Goal: Task Accomplishment & Management: Complete application form

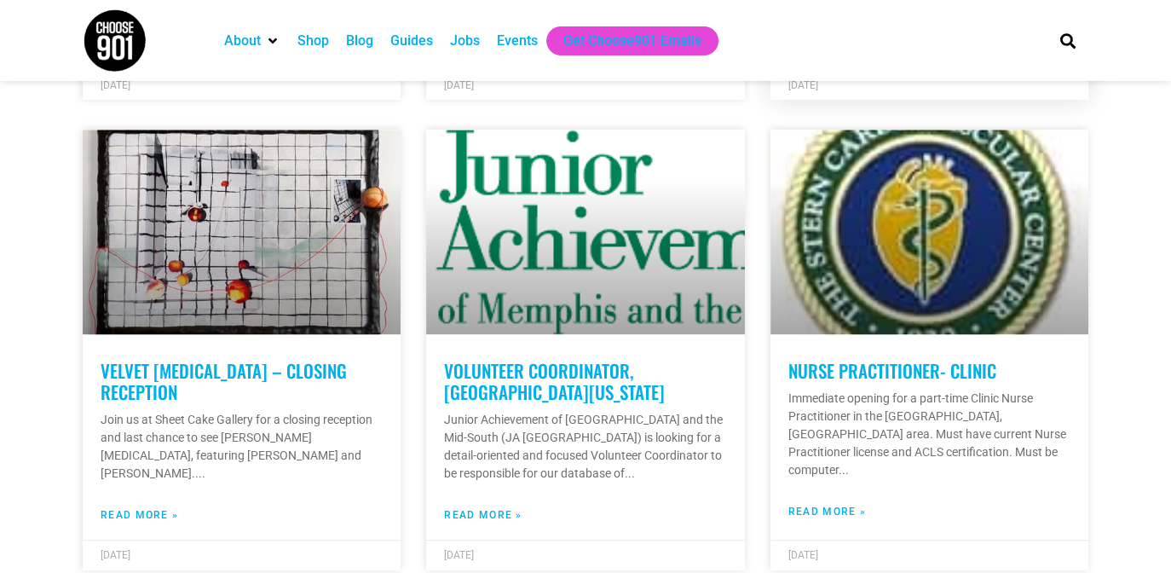
scroll to position [852, 0]
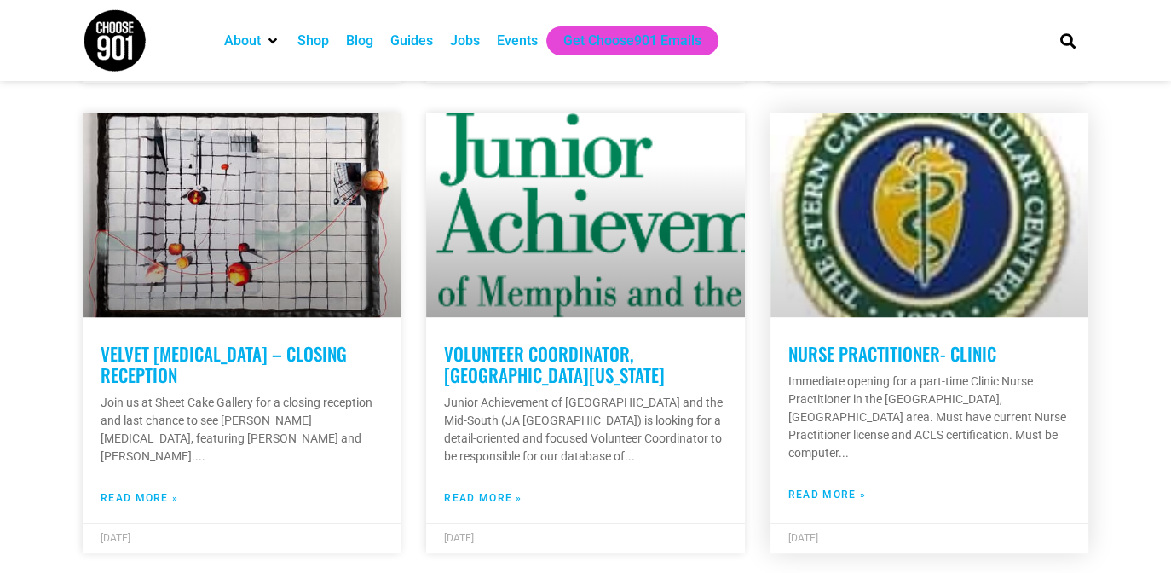
click at [894, 342] on link "Nurse Practitioner- Clinic" at bounding box center [892, 353] width 208 height 26
click at [889, 340] on link "Nurse Practitioner- Clinic" at bounding box center [892, 353] width 208 height 26
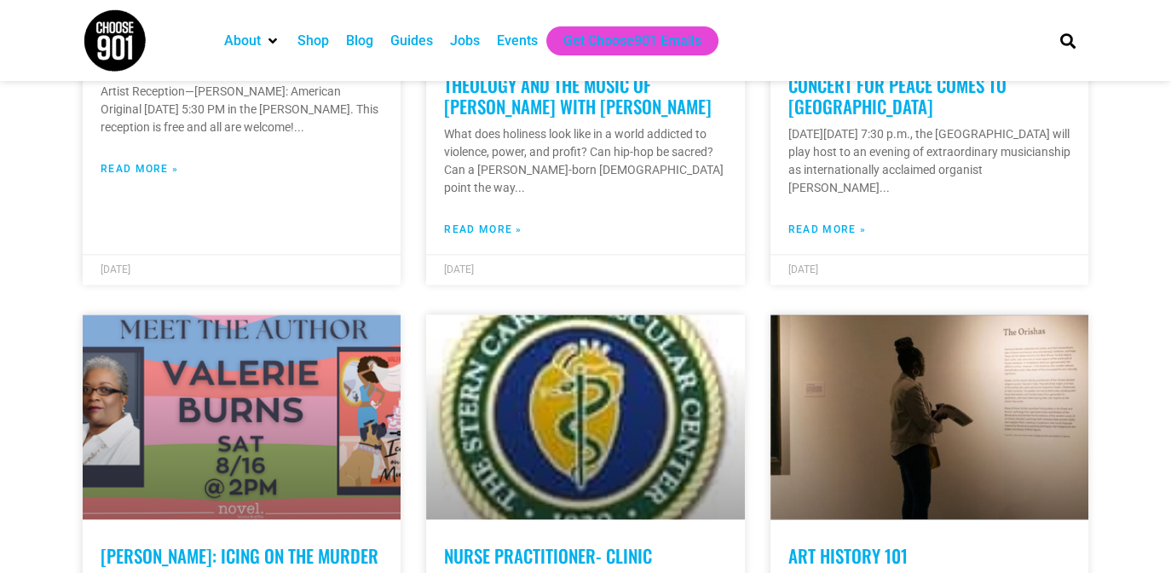
scroll to position [1789, 0]
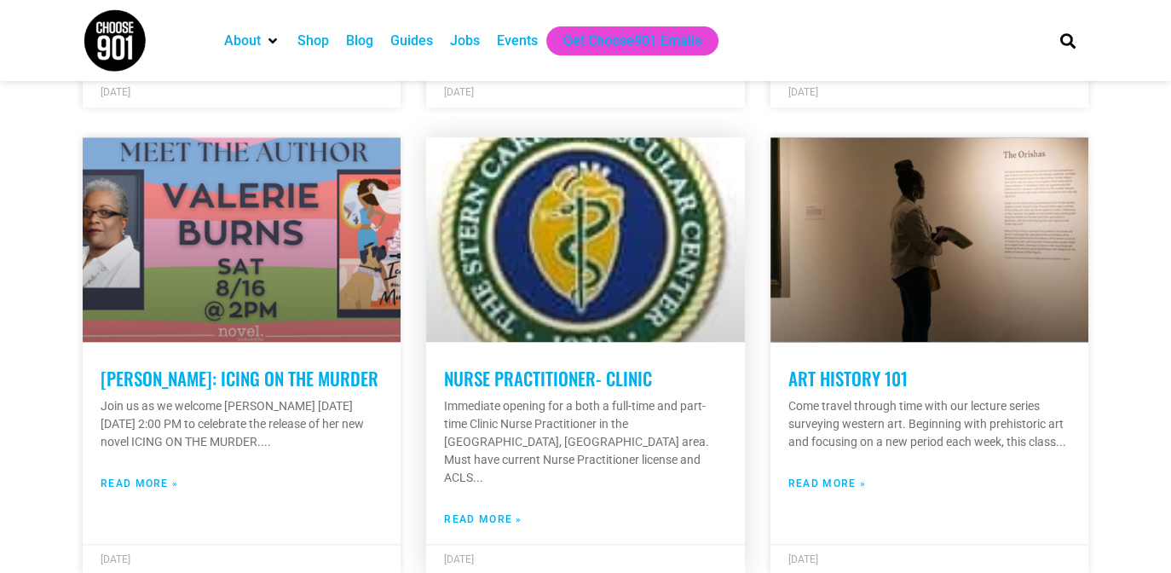
click at [613, 365] on link "Nurse Practitioner- Clinic" at bounding box center [548, 378] width 208 height 26
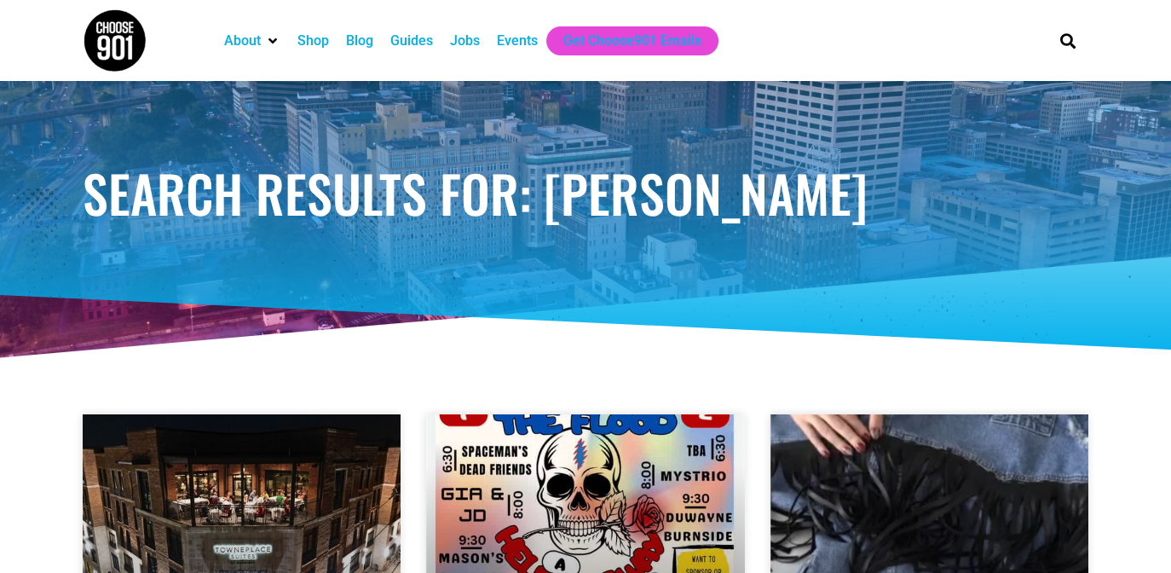
scroll to position [0, 0]
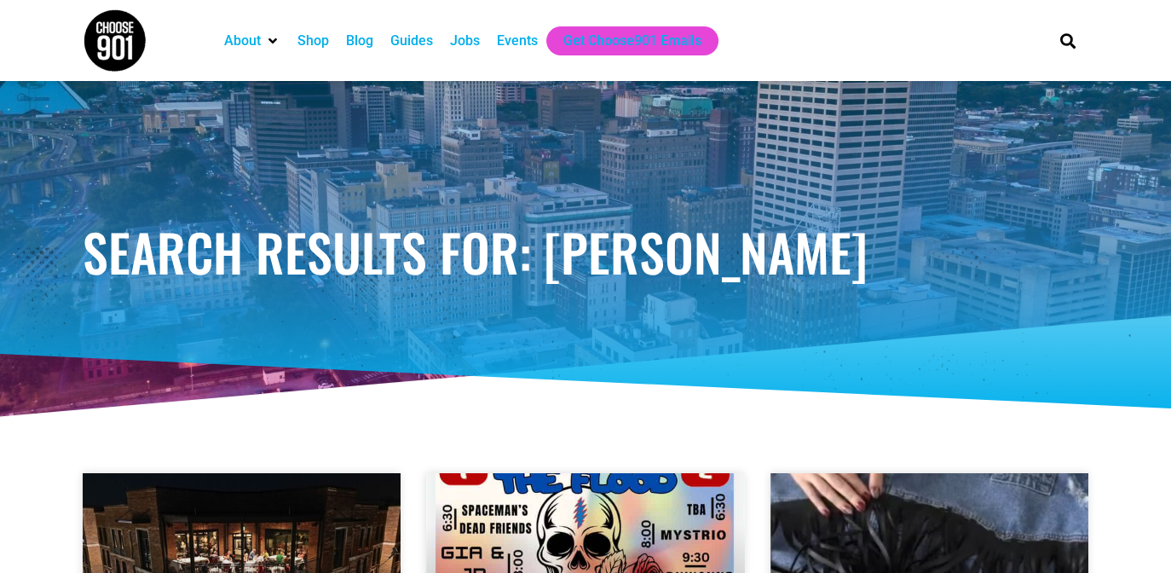
click at [458, 39] on div "Jobs" at bounding box center [465, 41] width 30 height 20
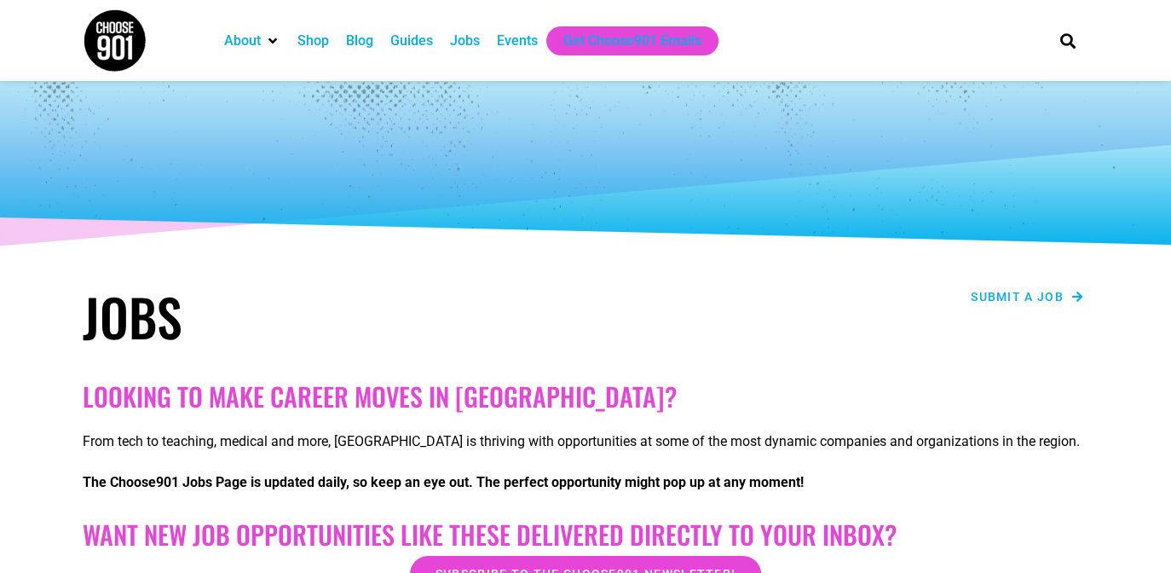
click at [1011, 291] on span "Submit a job" at bounding box center [1016, 297] width 93 height 12
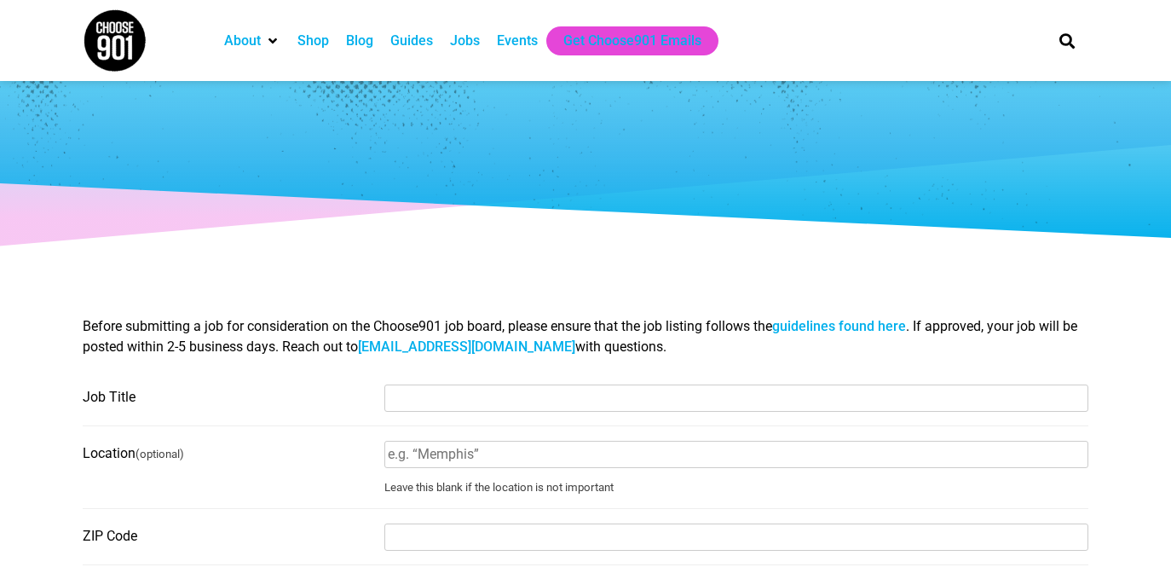
select select
click at [417, 394] on input "Job Title" at bounding box center [736, 397] width 704 height 27
paste input "Credentialing Specialist"
type input "Credentialing Specialist"
type input "cindy.morris@sterncardio.com"
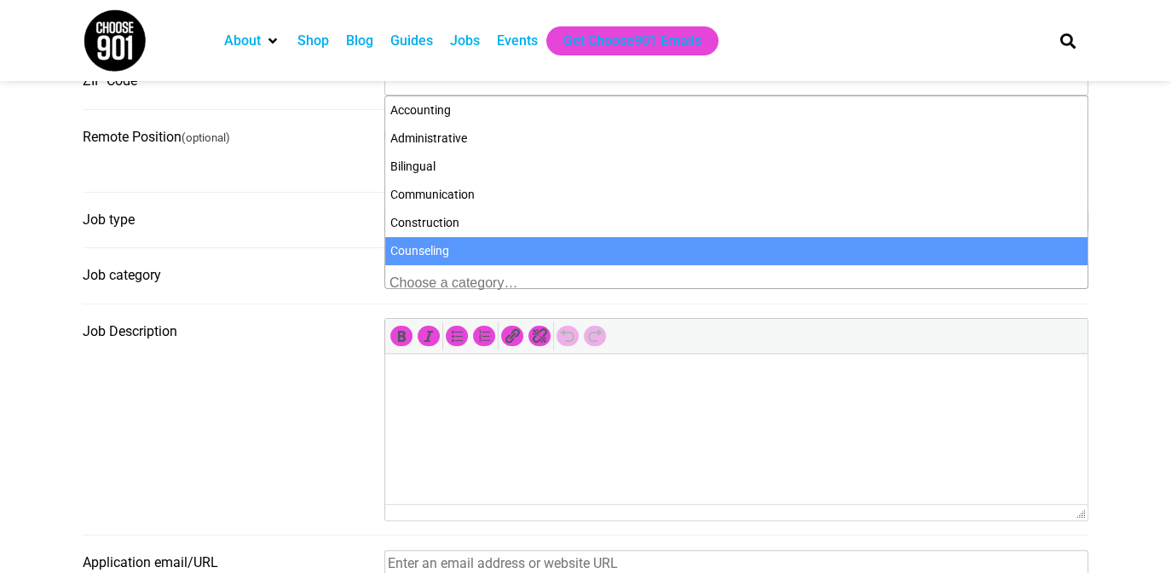
scroll to position [199, 0]
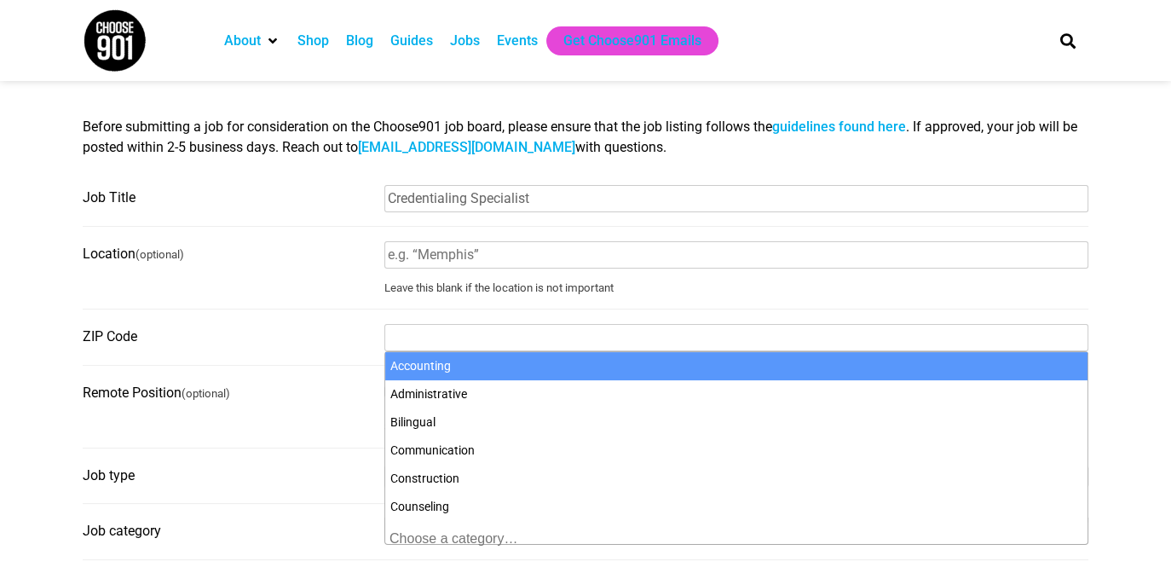
click at [438, 336] on input "ZIP Code" at bounding box center [736, 337] width 704 height 27
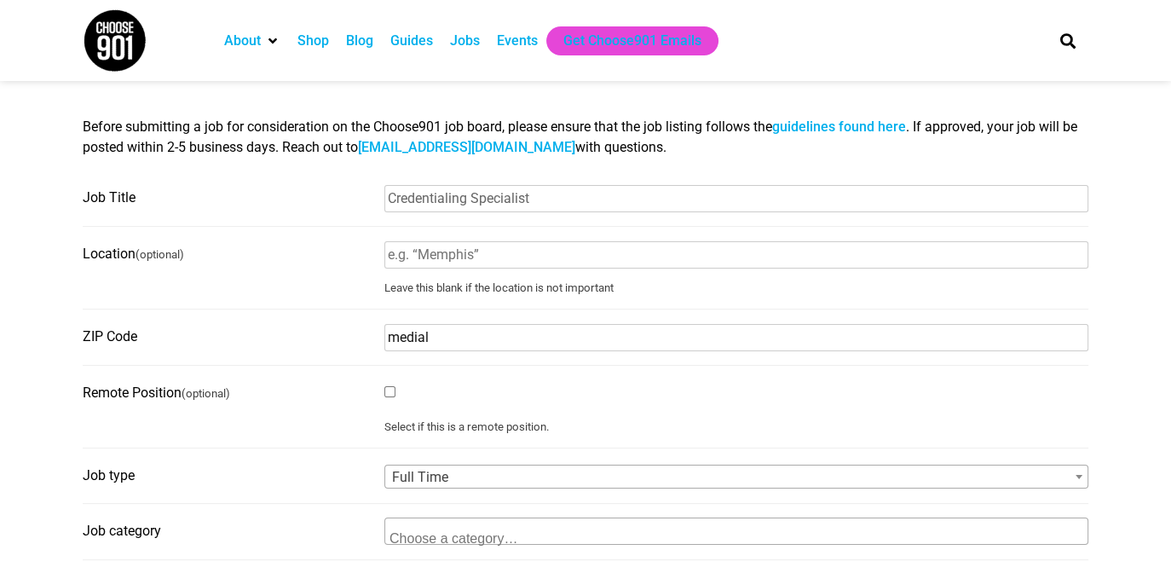
type input "medical"
drag, startPoint x: 437, startPoint y: 338, endPoint x: 342, endPoint y: 336, distance: 95.5
click at [342, 336] on fieldset "ZIP Code medical" at bounding box center [585, 344] width 1005 height 43
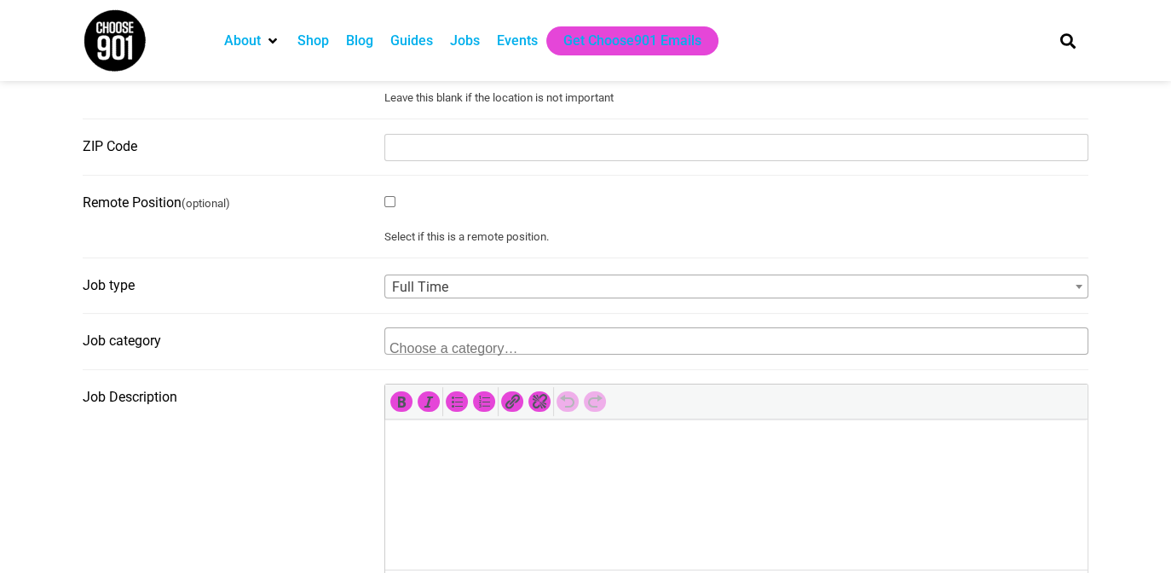
scroll to position [455, 0]
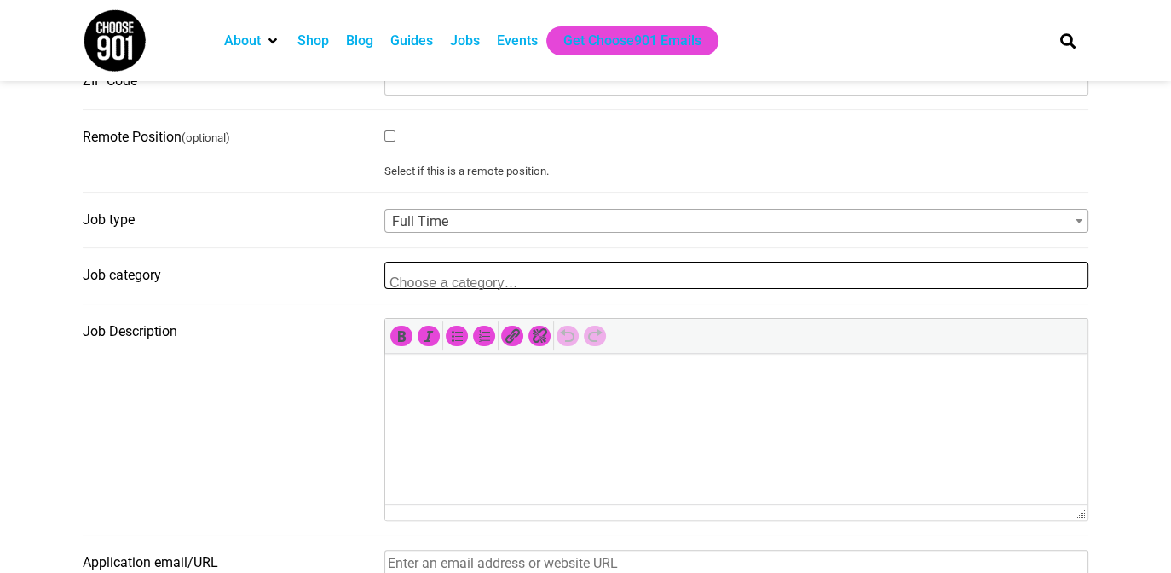
click at [507, 282] on textarea "Search" at bounding box center [471, 281] width 165 height 15
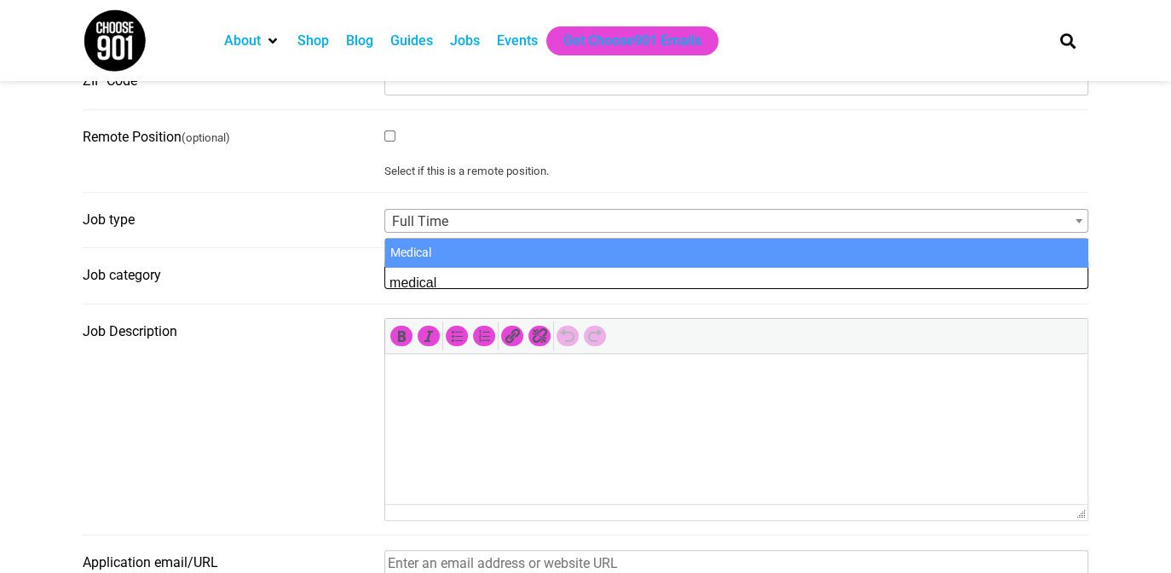
type textarea "medical"
select select "112"
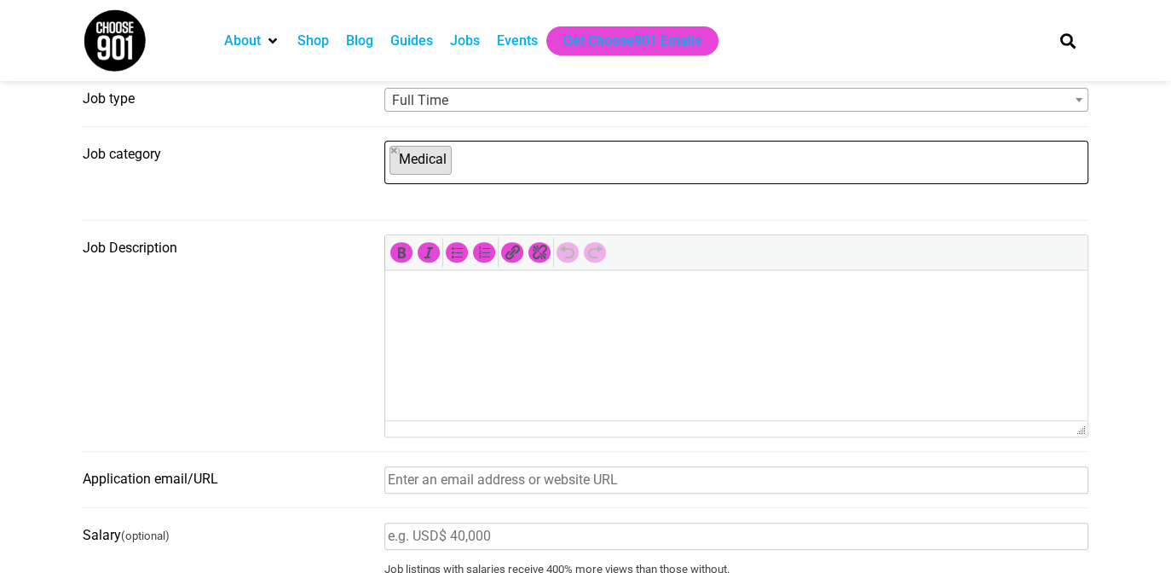
scroll to position [711, 0]
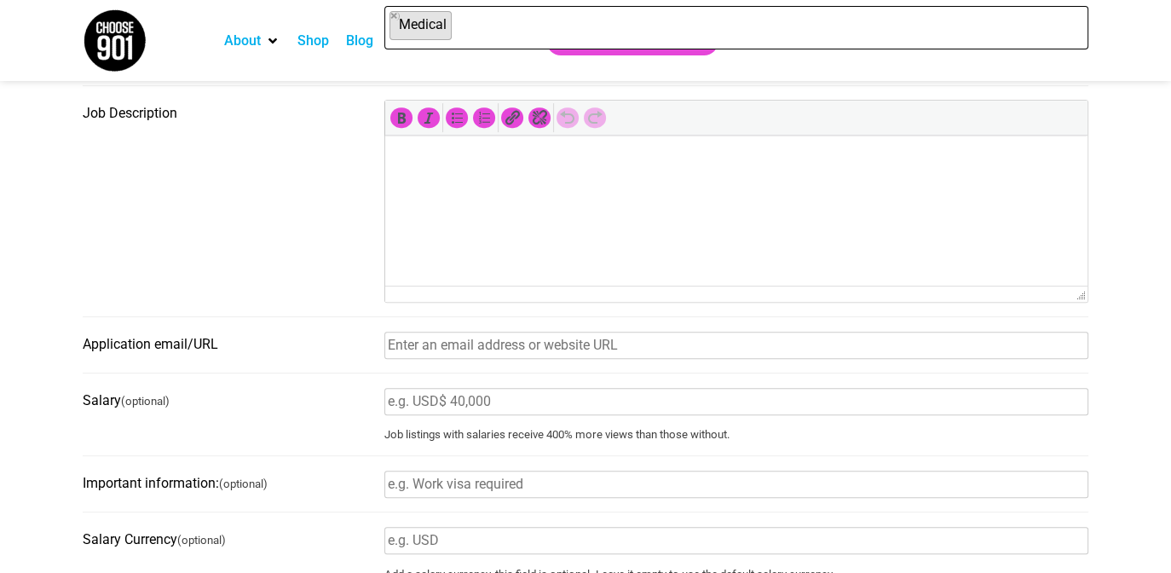
drag, startPoint x: 502, startPoint y: 216, endPoint x: 566, endPoint y: 210, distance: 64.2
click at [506, 183] on html at bounding box center [736, 159] width 702 height 48
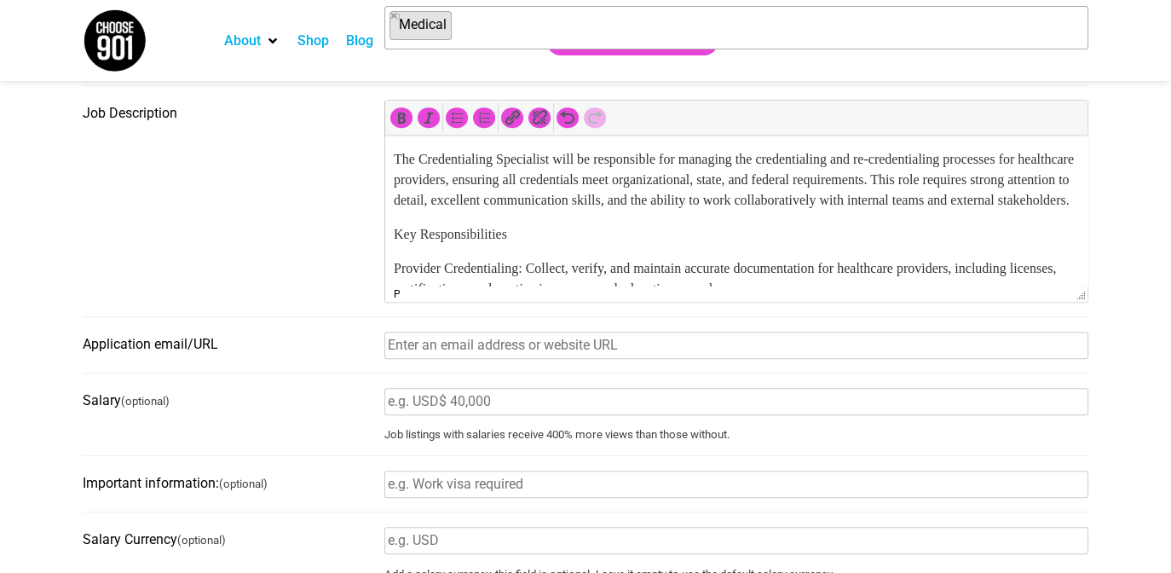
scroll to position [459, 0]
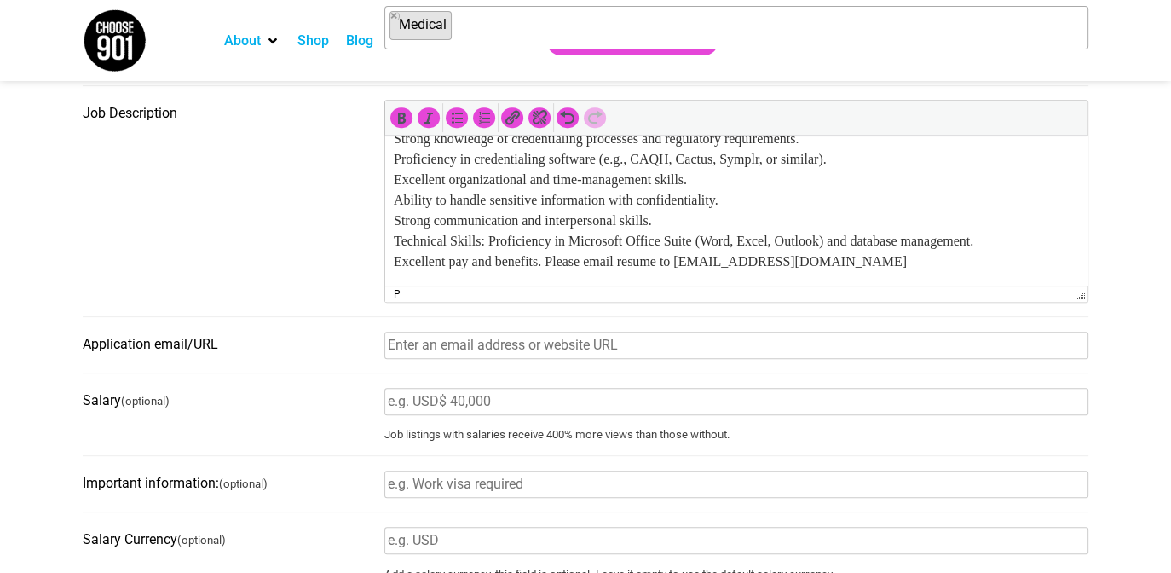
click at [606, 348] on input "Application email/URL" at bounding box center [736, 344] width 704 height 27
type input "sternhr@sterncardio.com"
type input "Oxford, MS"
type input "38138"
type input "The Stern Cardiovascular Foundation, Inc."
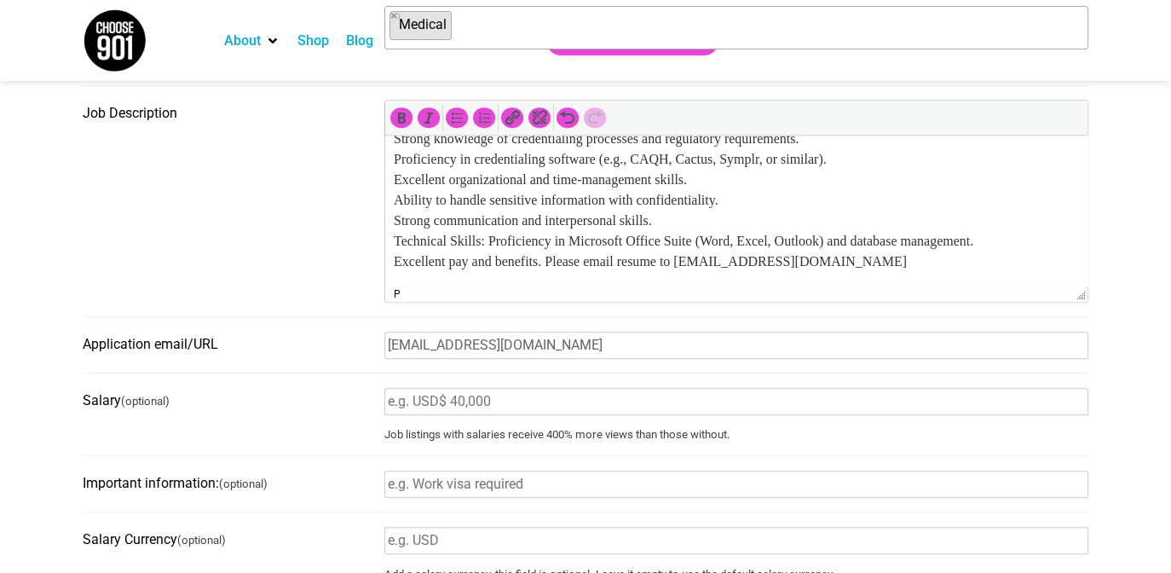
type input "sterncardio.com"
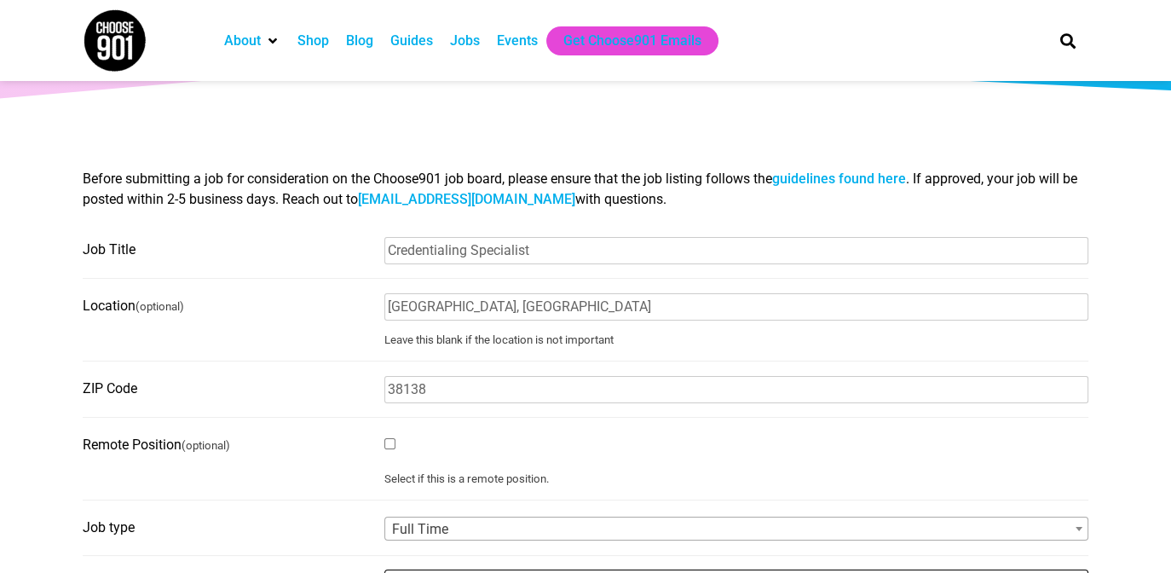
scroll to position [138, 0]
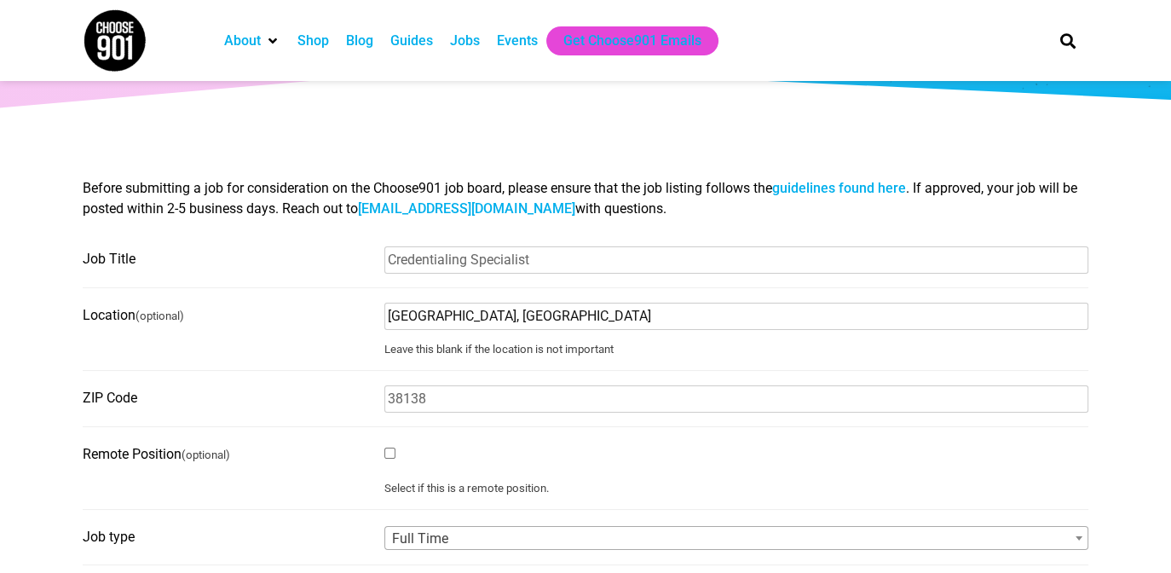
drag, startPoint x: 462, startPoint y: 319, endPoint x: 296, endPoint y: 319, distance: 166.1
click at [296, 319] on fieldset "Location (optional) Oxford, MS Leave this blank if the location is not important" at bounding box center [585, 337] width 1005 height 70
type input "Germantown, TN"
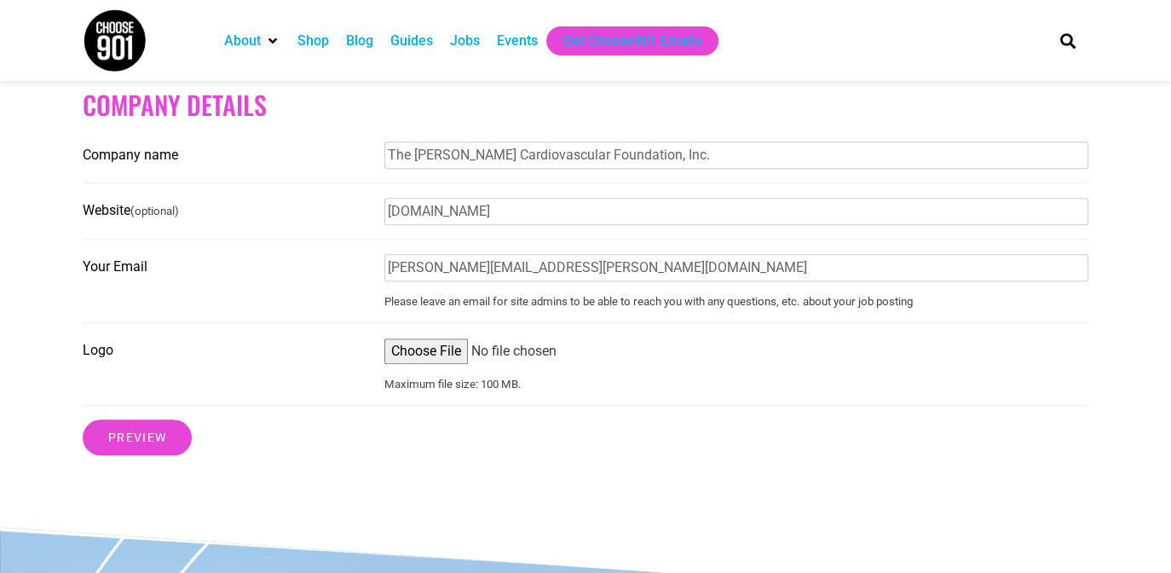
scroll to position [1331, 0]
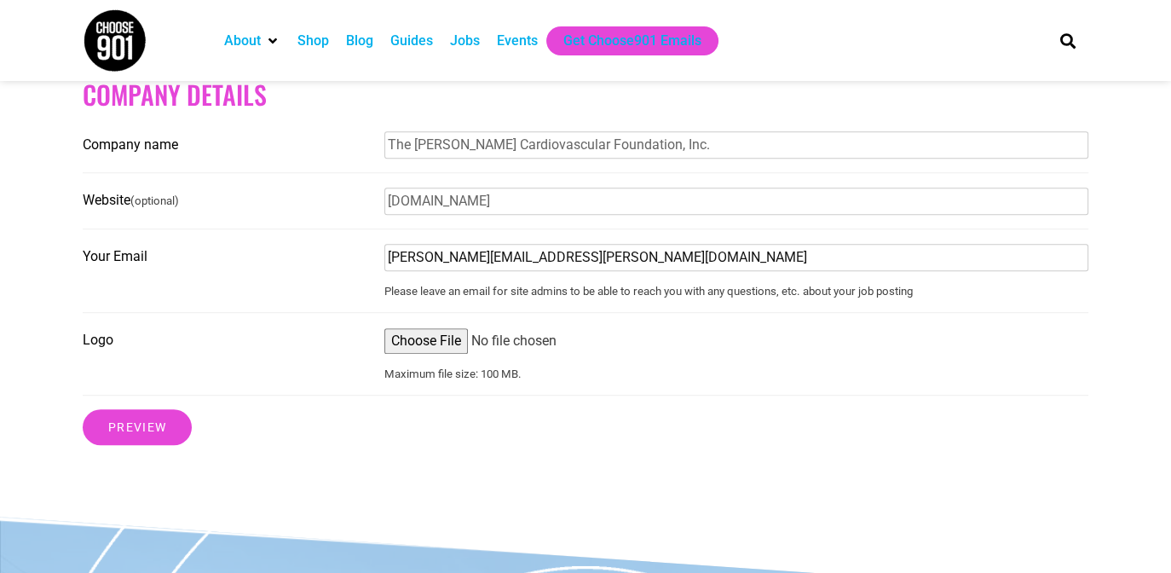
click at [587, 267] on input "cindy.morris@sterncardio.com" at bounding box center [736, 257] width 704 height 27
drag, startPoint x: 584, startPoint y: 268, endPoint x: 265, endPoint y: 269, distance: 319.5
click at [265, 269] on fieldset "Your Email cindy.morris@sterncardio.com Please leave an email for site admins t…" at bounding box center [585, 278] width 1005 height 70
type input "sternhr@sterncardio.com"
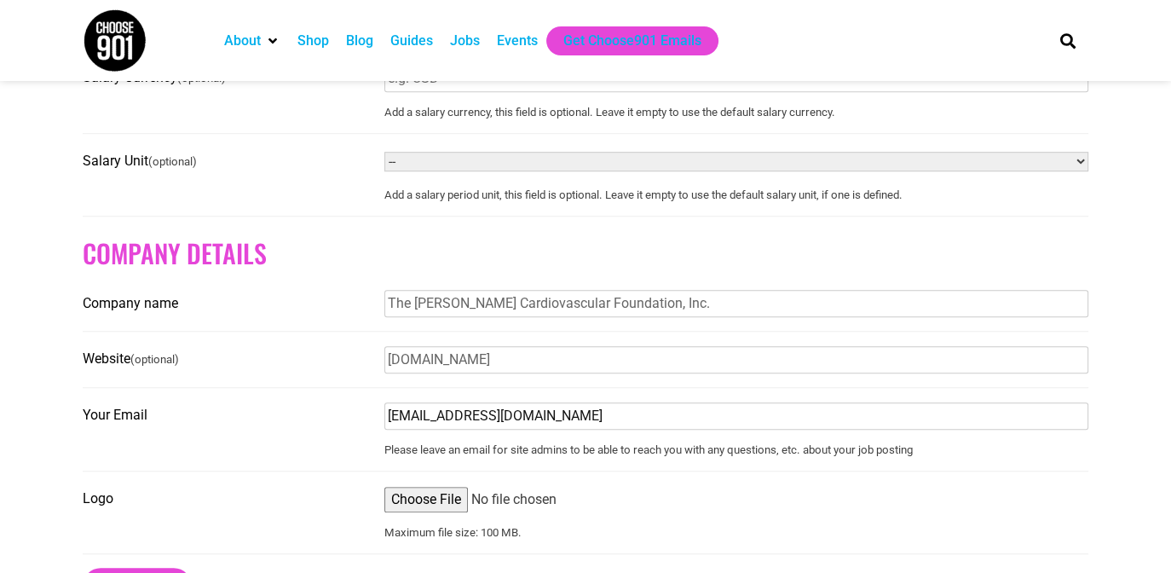
scroll to position [1513, 0]
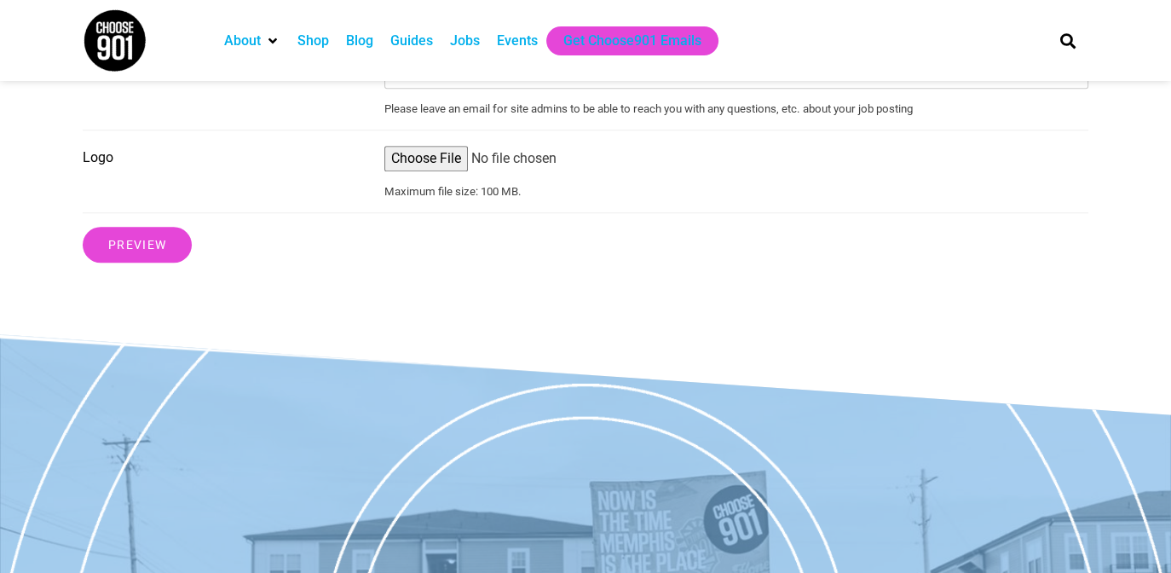
click at [451, 171] on input "Logo" at bounding box center [736, 159] width 704 height 26
type input "C:\fakepath\Logo.jpg"
click at [167, 248] on input "Preview" at bounding box center [137, 245] width 109 height 36
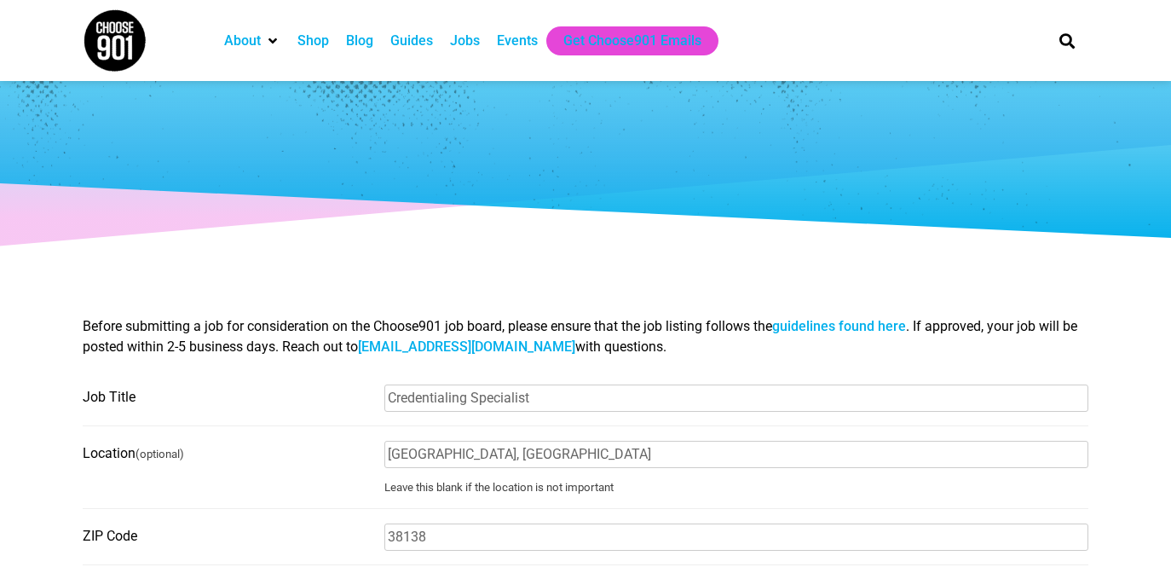
select select "112"
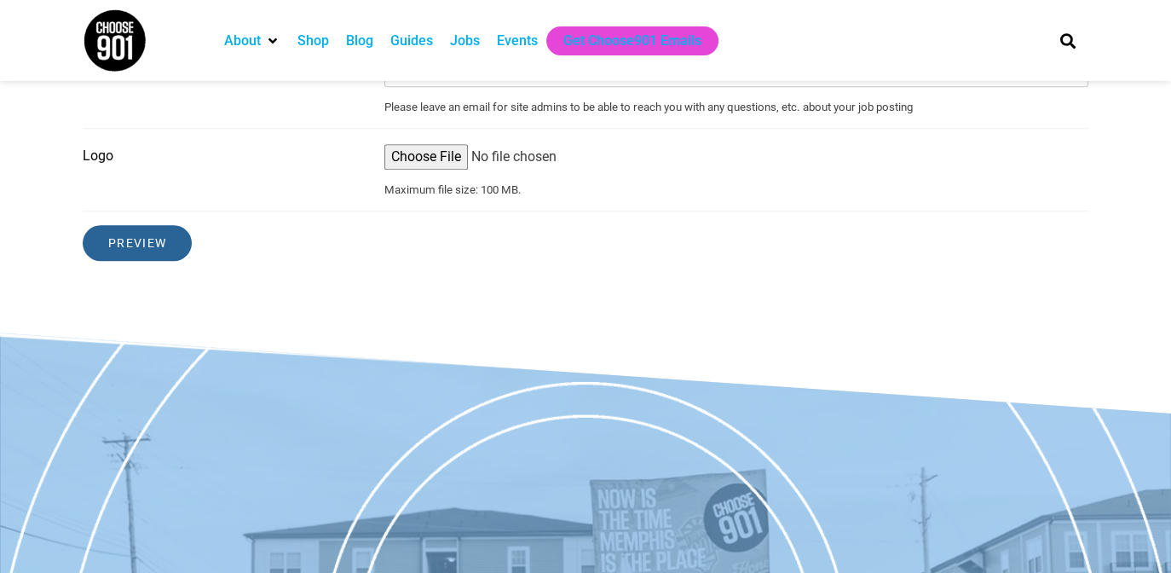
click at [140, 252] on input "Preview" at bounding box center [137, 243] width 109 height 36
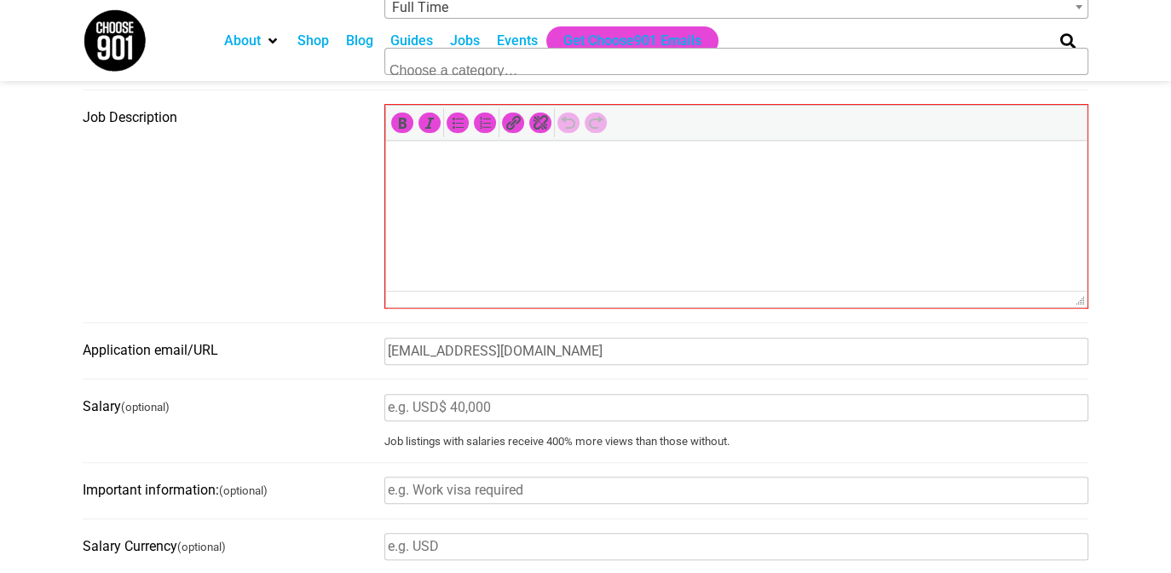
scroll to position [641, 0]
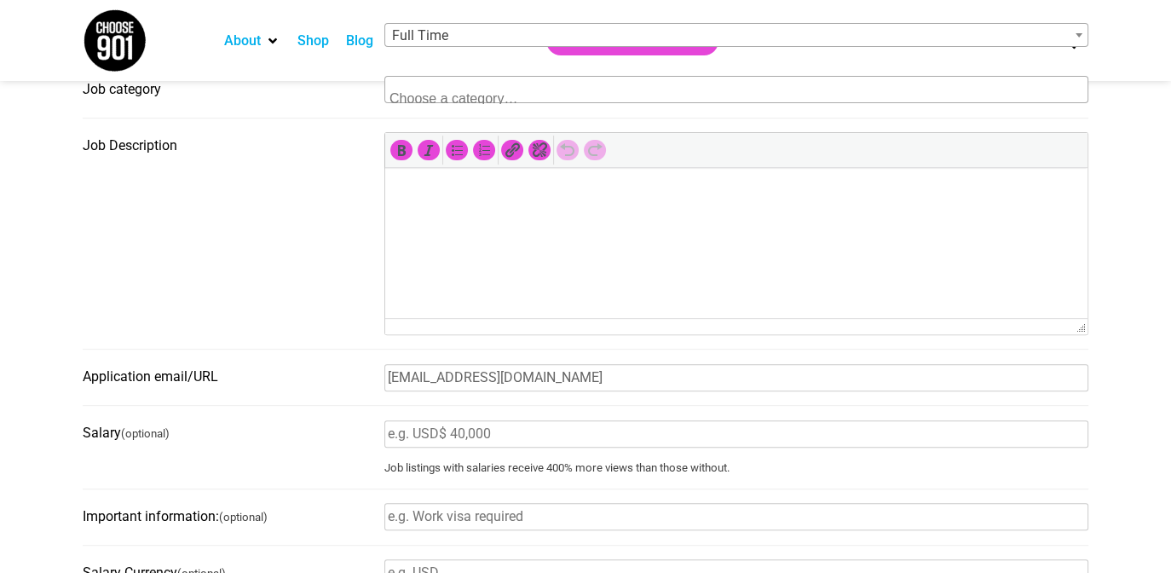
click at [522, 216] on html at bounding box center [736, 192] width 702 height 48
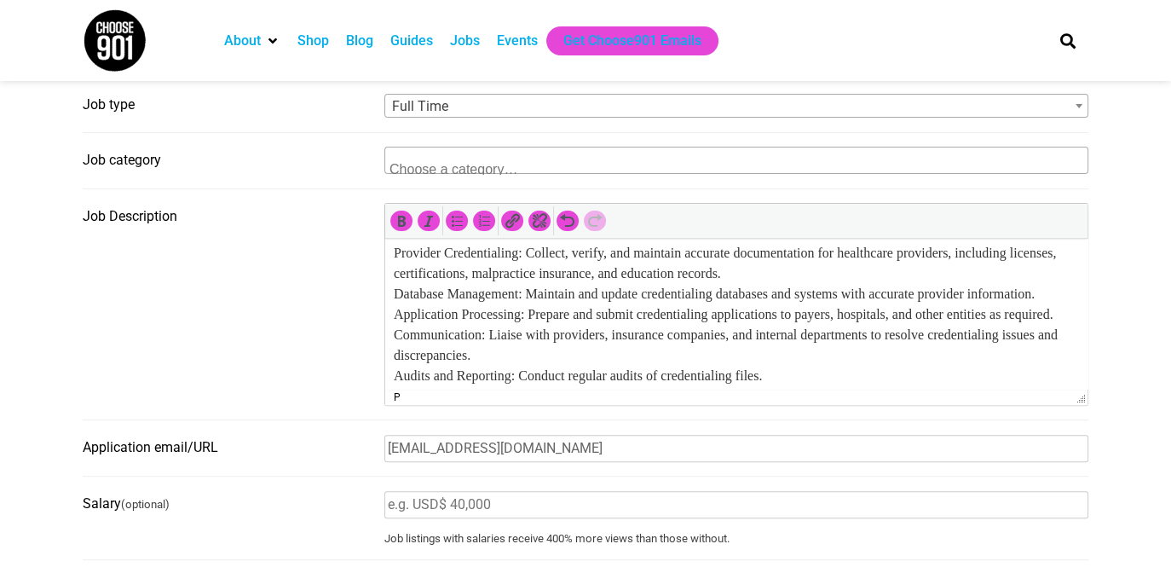
scroll to position [470, 0]
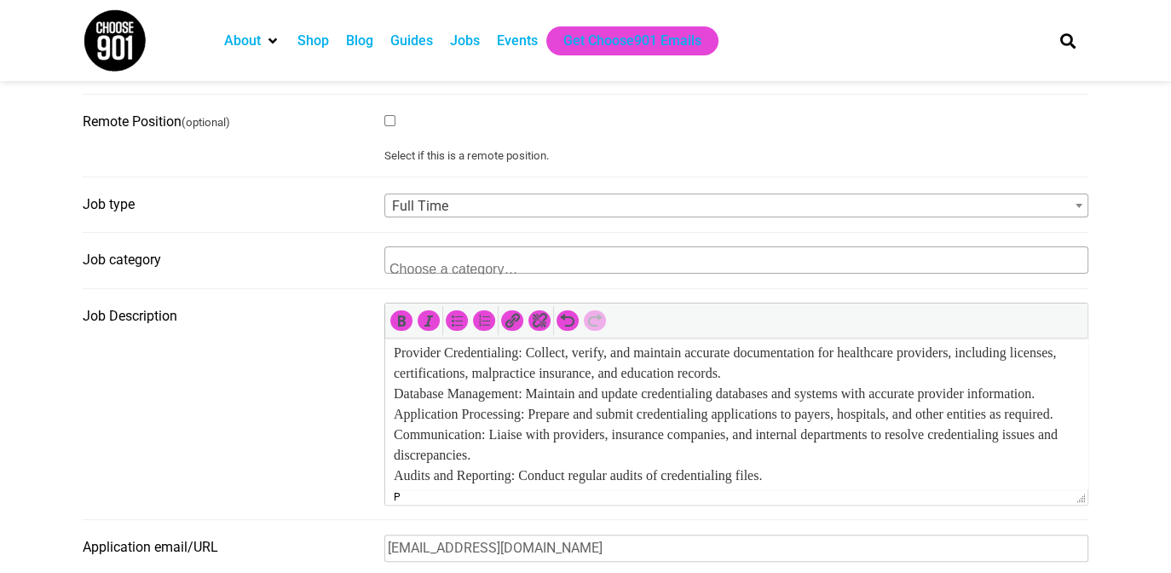
click at [415, 270] on textarea "Search" at bounding box center [471, 266] width 165 height 15
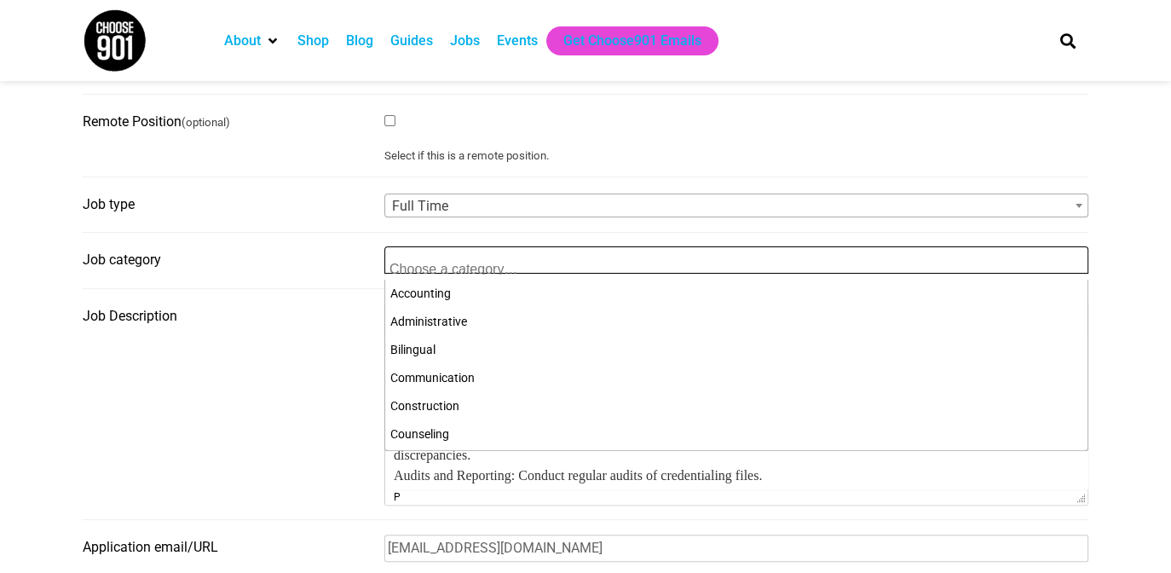
scroll to position [533, 0]
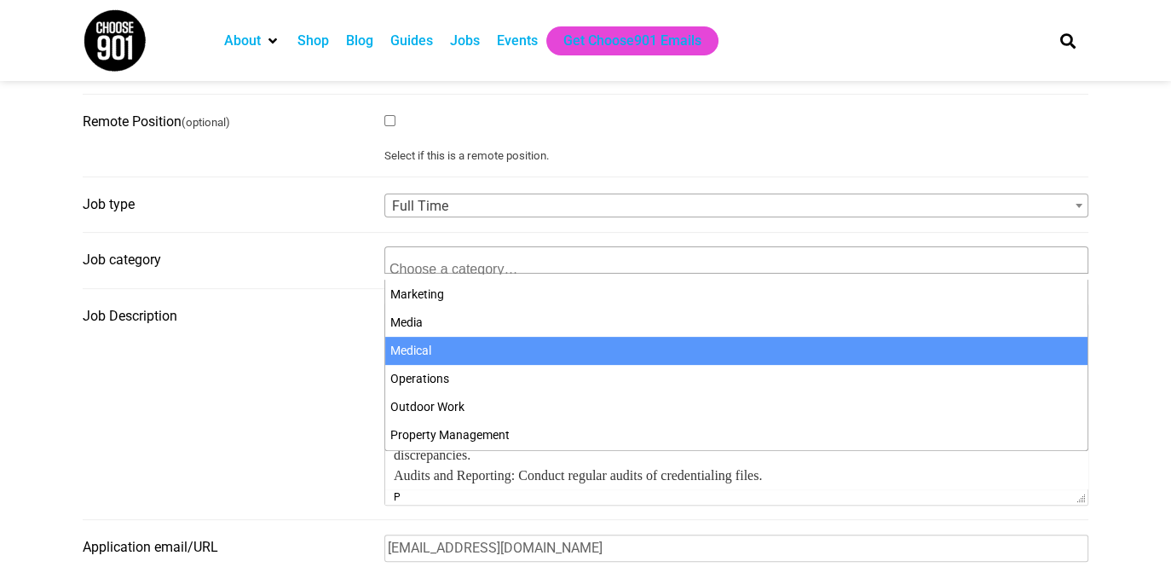
drag, startPoint x: 416, startPoint y: 354, endPoint x: 99, endPoint y: 5, distance: 471.0
select select
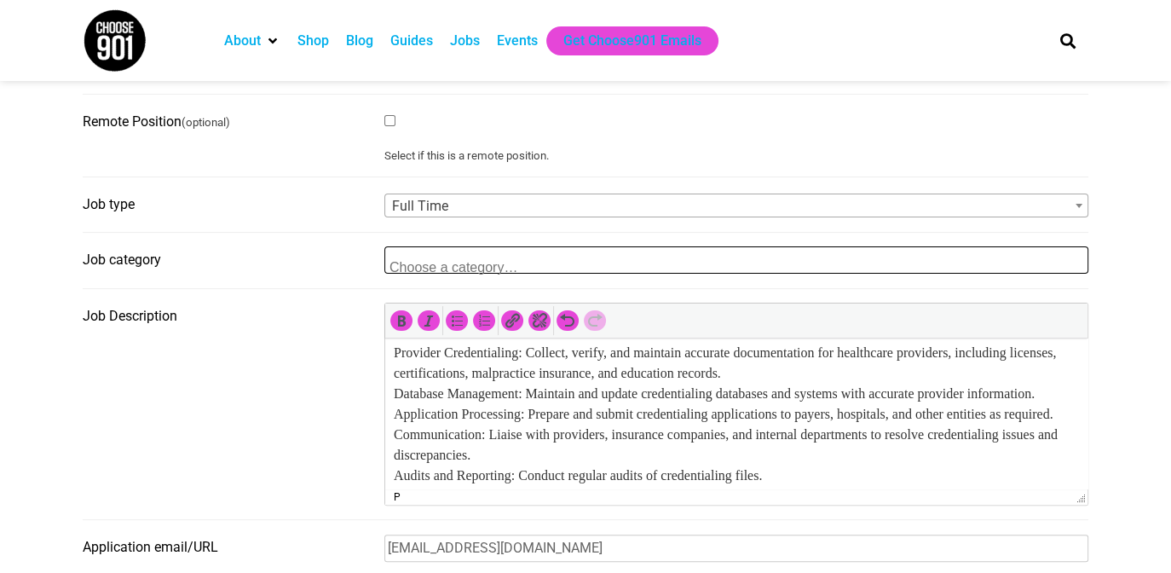
click at [423, 269] on textarea "Search" at bounding box center [471, 266] width 165 height 15
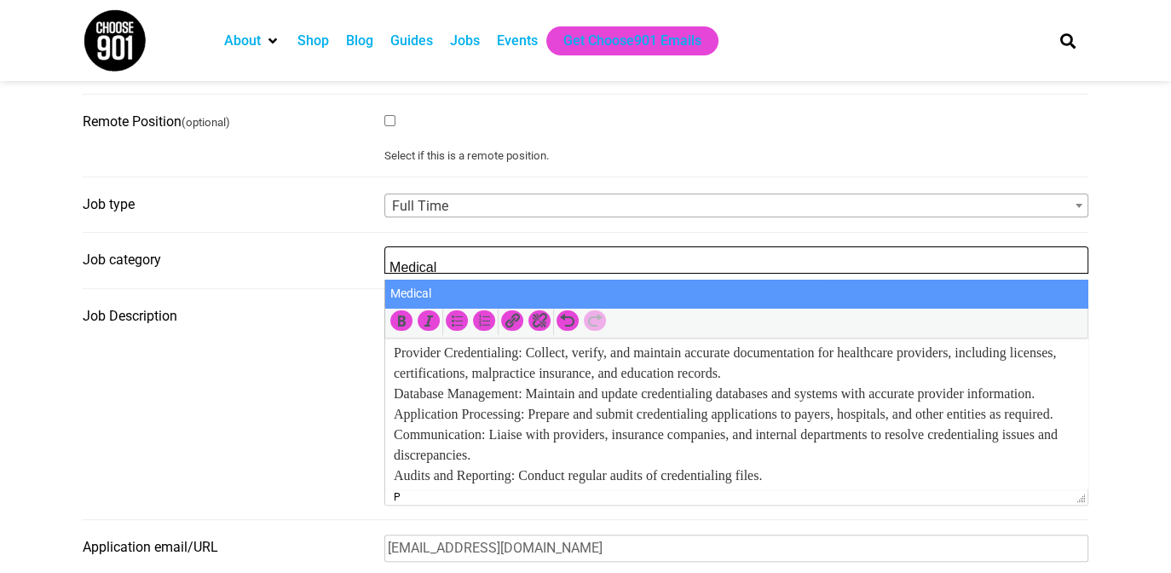
type textarea "Medical"
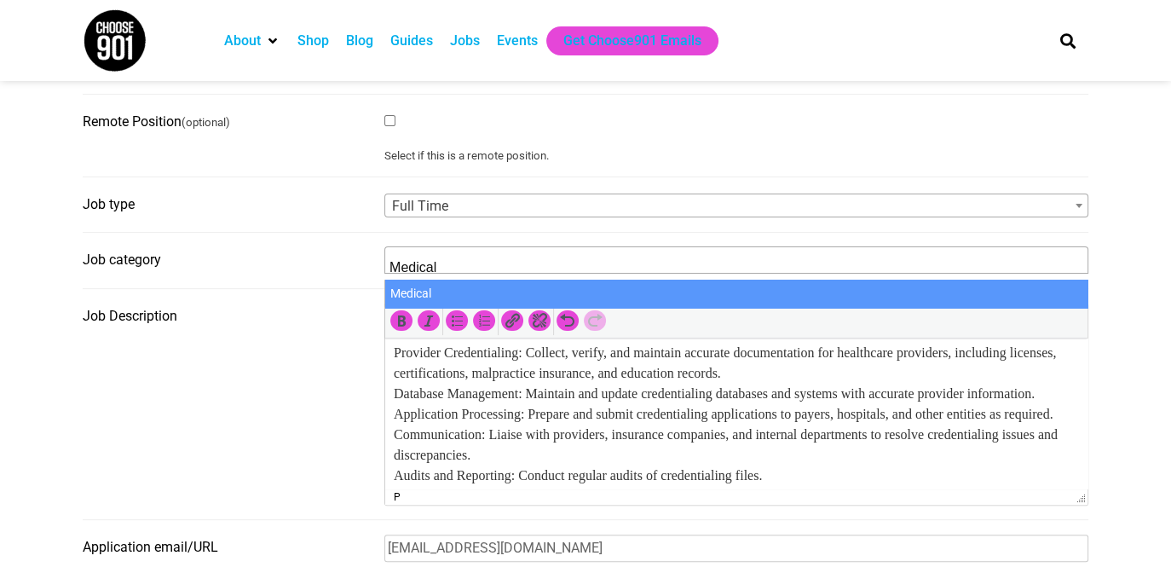
select select "112"
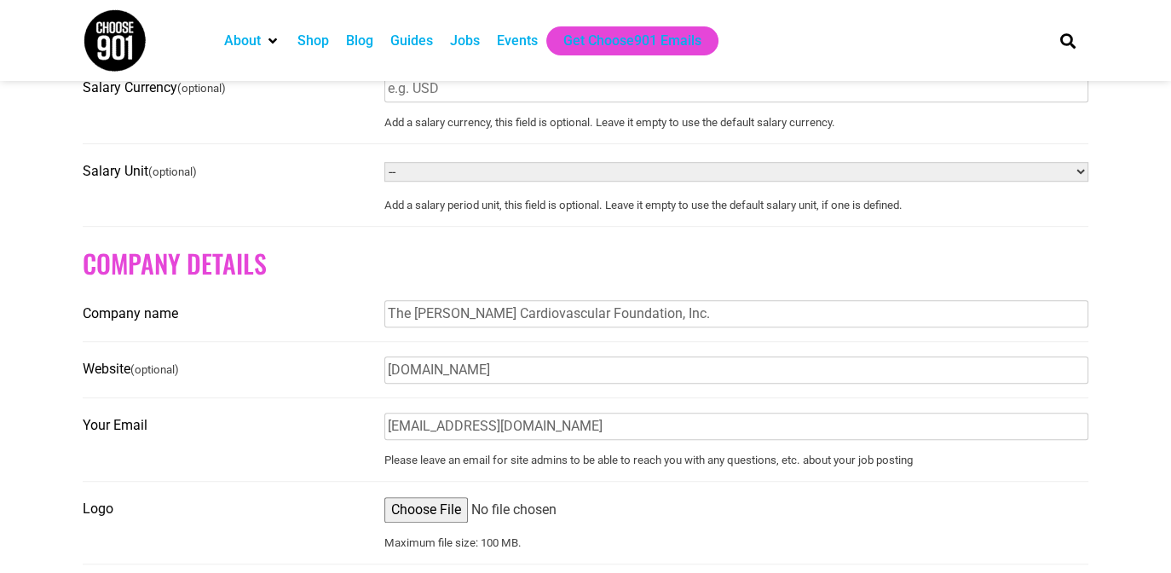
scroll to position [1322, 0]
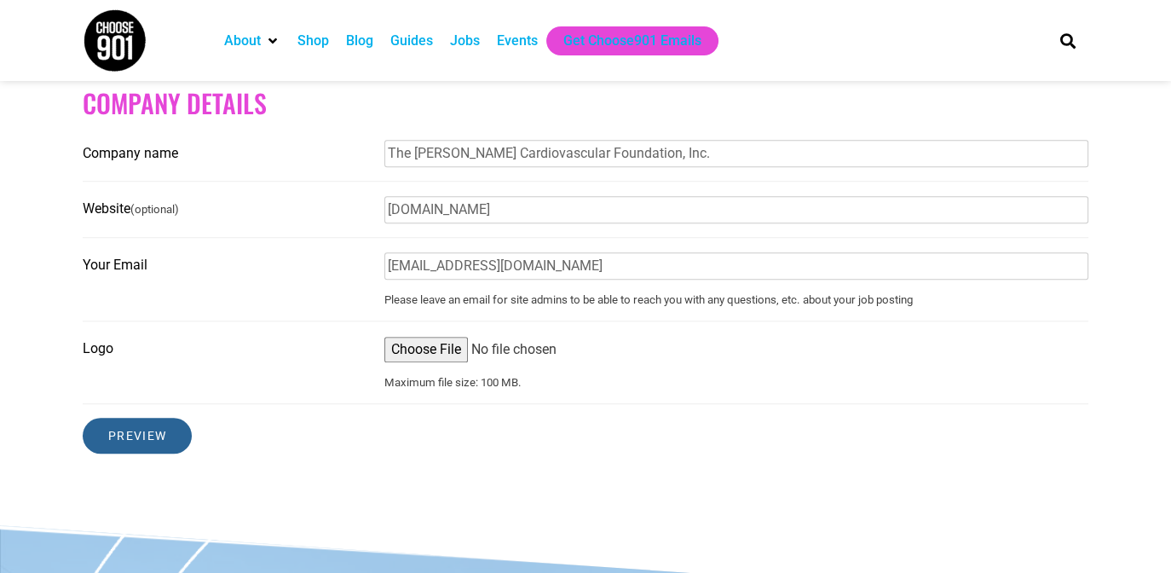
click at [154, 443] on input "Preview" at bounding box center [137, 435] width 109 height 36
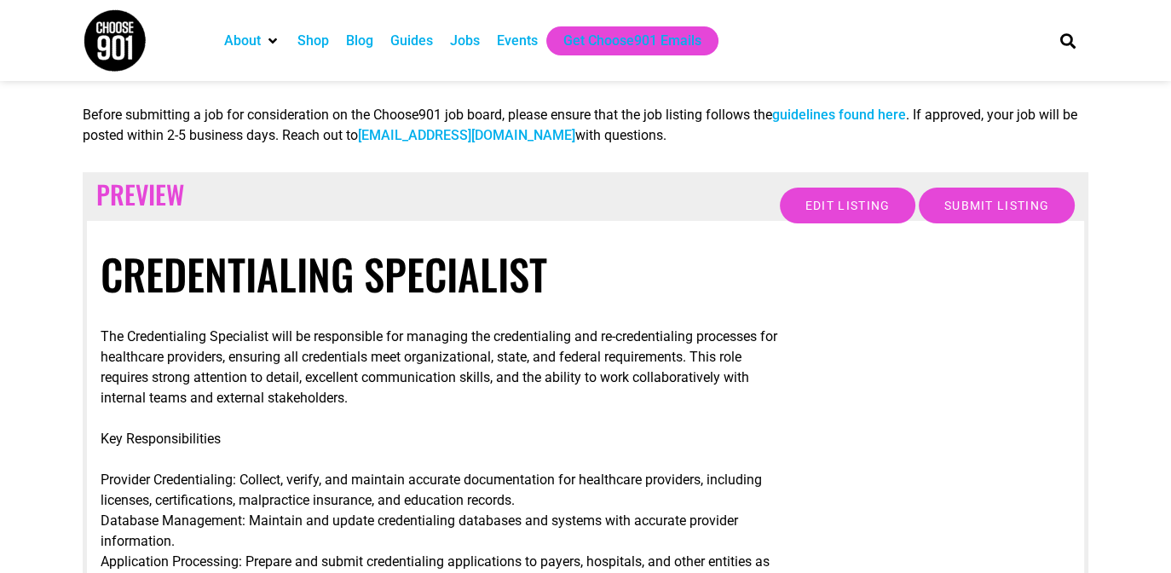
scroll to position [170, 0]
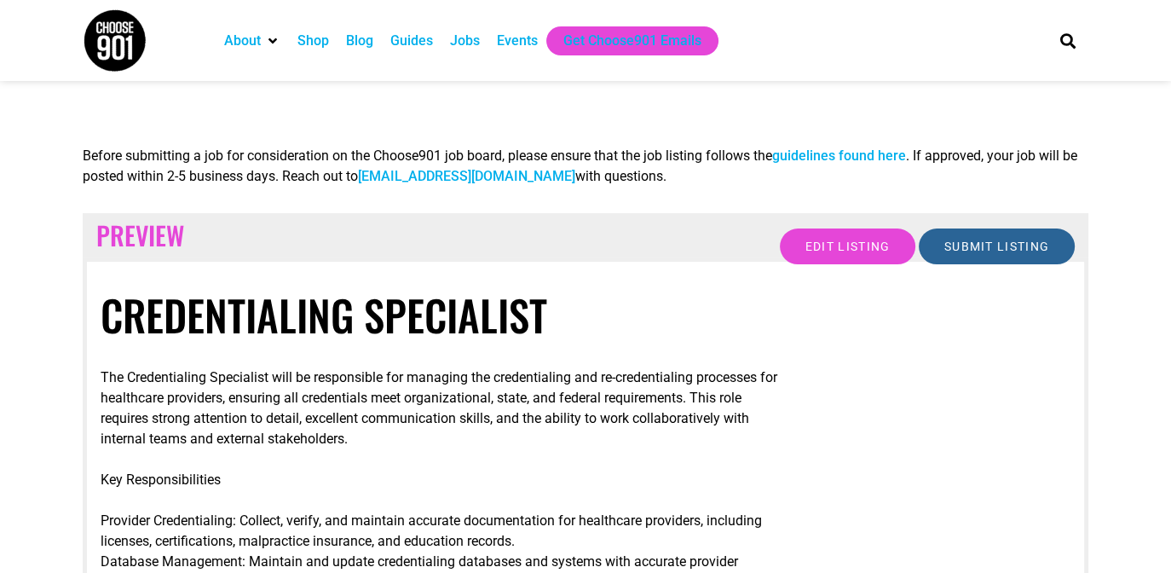
click at [1025, 256] on input "Submit Listing" at bounding box center [996, 246] width 156 height 36
